Goal: Task Accomplishment & Management: Use online tool/utility

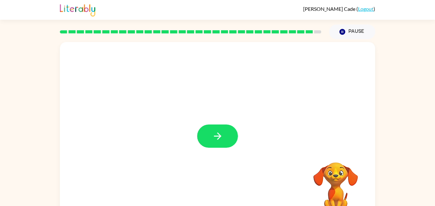
click at [328, 170] on video "Your browser must support playing .mp4 files to use Literably. Please try using…" at bounding box center [336, 185] width 64 height 64
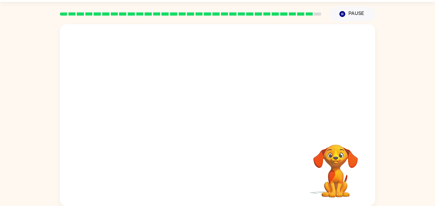
click at [336, 155] on video "Your browser must support playing .mp4 files to use Literably. Please try using…" at bounding box center [336, 167] width 64 height 64
click at [225, 119] on button "button" at bounding box center [217, 118] width 41 height 23
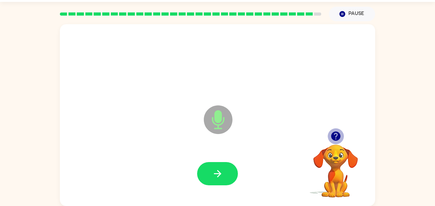
click at [337, 137] on icon "button" at bounding box center [335, 136] width 9 height 9
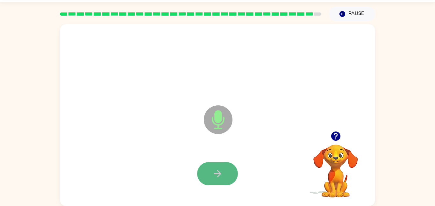
click at [229, 173] on button "button" at bounding box center [217, 173] width 41 height 23
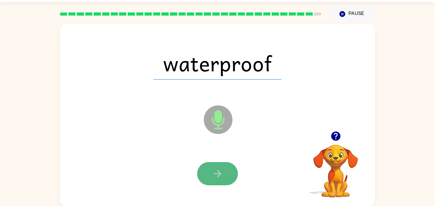
click at [229, 167] on button "button" at bounding box center [217, 173] width 41 height 23
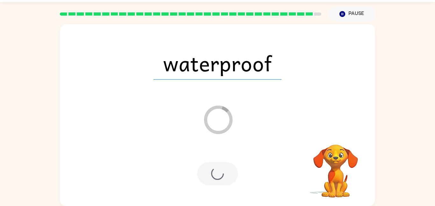
scroll to position [6, 0]
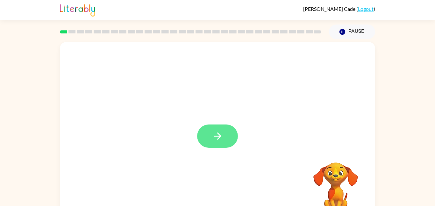
click at [220, 131] on icon "button" at bounding box center [217, 136] width 11 height 11
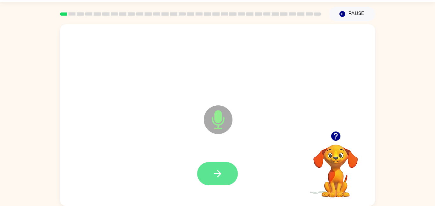
click at [220, 165] on button "button" at bounding box center [217, 173] width 41 height 23
click at [225, 175] on button "button" at bounding box center [217, 173] width 41 height 23
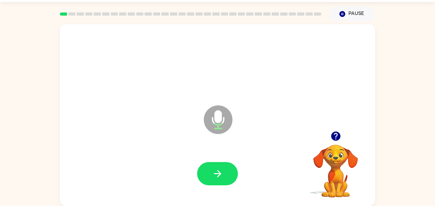
click at [225, 175] on button "button" at bounding box center [217, 173] width 41 height 23
click at [337, 139] on icon "button" at bounding box center [335, 136] width 9 height 9
click at [337, 138] on icon "button" at bounding box center [335, 136] width 9 height 9
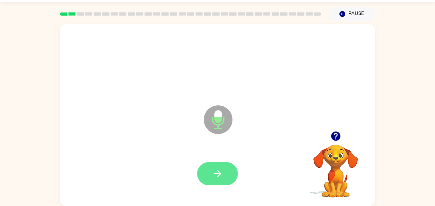
click at [212, 173] on button "button" at bounding box center [217, 173] width 41 height 23
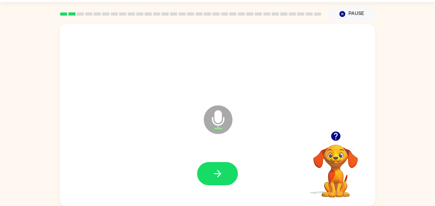
click at [212, 173] on button "button" at bounding box center [217, 173] width 41 height 23
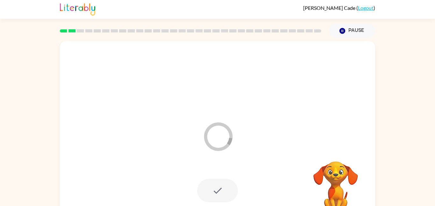
scroll to position [0, 0]
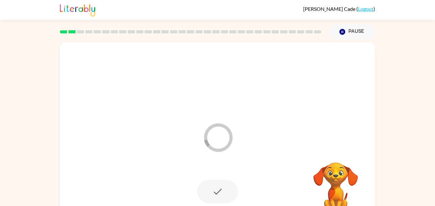
click at [247, 137] on div "Loader Your response is being sent to our graders" at bounding box center [217, 133] width 315 height 182
click at [219, 194] on div at bounding box center [217, 191] width 41 height 23
click at [221, 151] on icon "Loader Your response is being sent to our graders" at bounding box center [218, 138] width 38 height 38
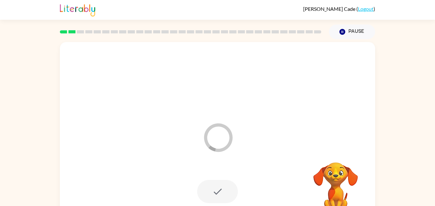
click at [221, 151] on icon at bounding box center [218, 137] width 29 height 29
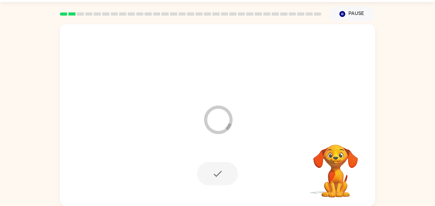
click at [337, 158] on video "Your browser must support playing .mp4 files to use Literably. Please try using…" at bounding box center [336, 167] width 64 height 64
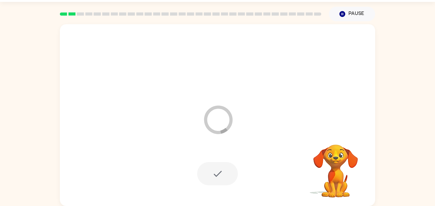
click at [337, 158] on video "Your browser must support playing .mp4 files to use Literably. Please try using…" at bounding box center [336, 167] width 64 height 64
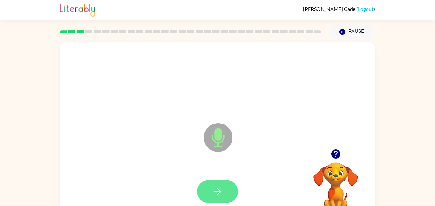
click at [220, 188] on icon "button" at bounding box center [217, 191] width 11 height 11
click at [337, 156] on icon "button" at bounding box center [335, 153] width 9 height 9
click at [220, 192] on icon "button" at bounding box center [217, 191] width 7 height 7
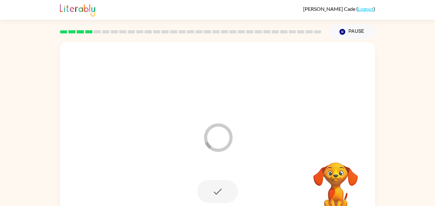
scroll to position [18, 0]
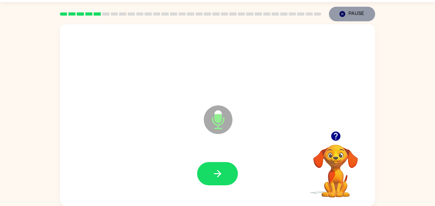
click at [345, 13] on icon "Pause" at bounding box center [342, 14] width 7 height 7
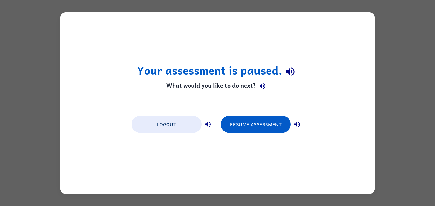
scroll to position [0, 0]
click at [166, 121] on button "Logout" at bounding box center [167, 124] width 70 height 17
